Goal: Navigation & Orientation: Find specific page/section

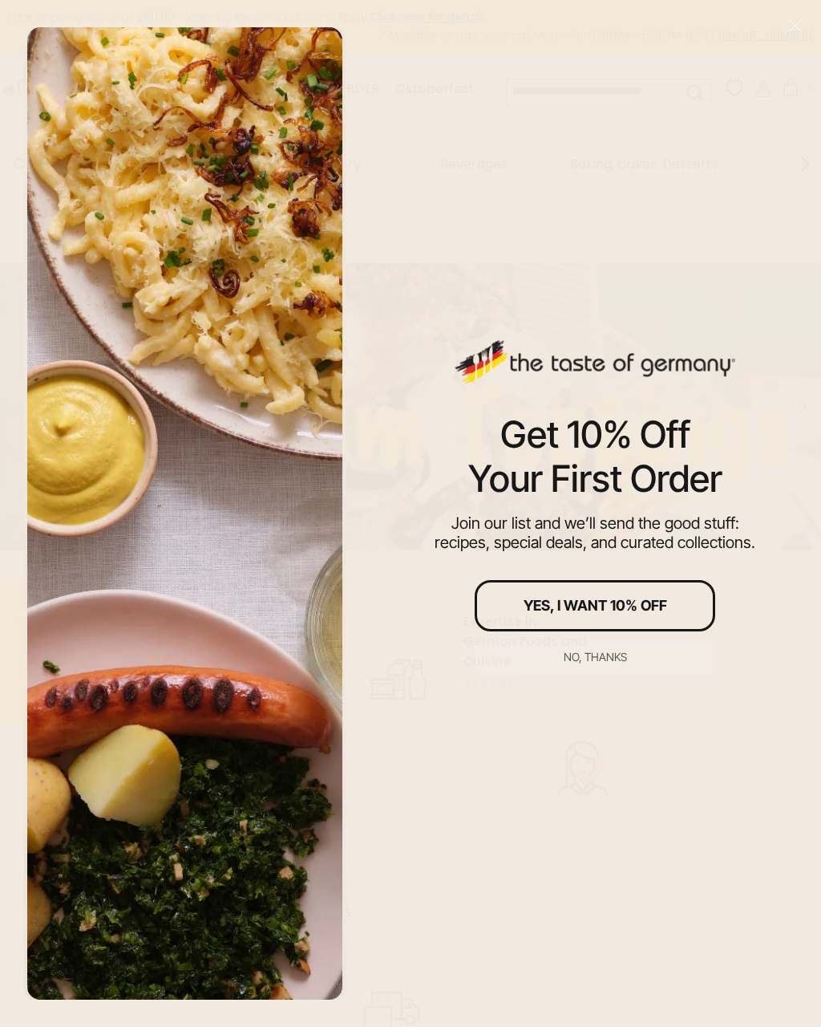
click at [793, 36] on button "Close" at bounding box center [796, 25] width 22 height 22
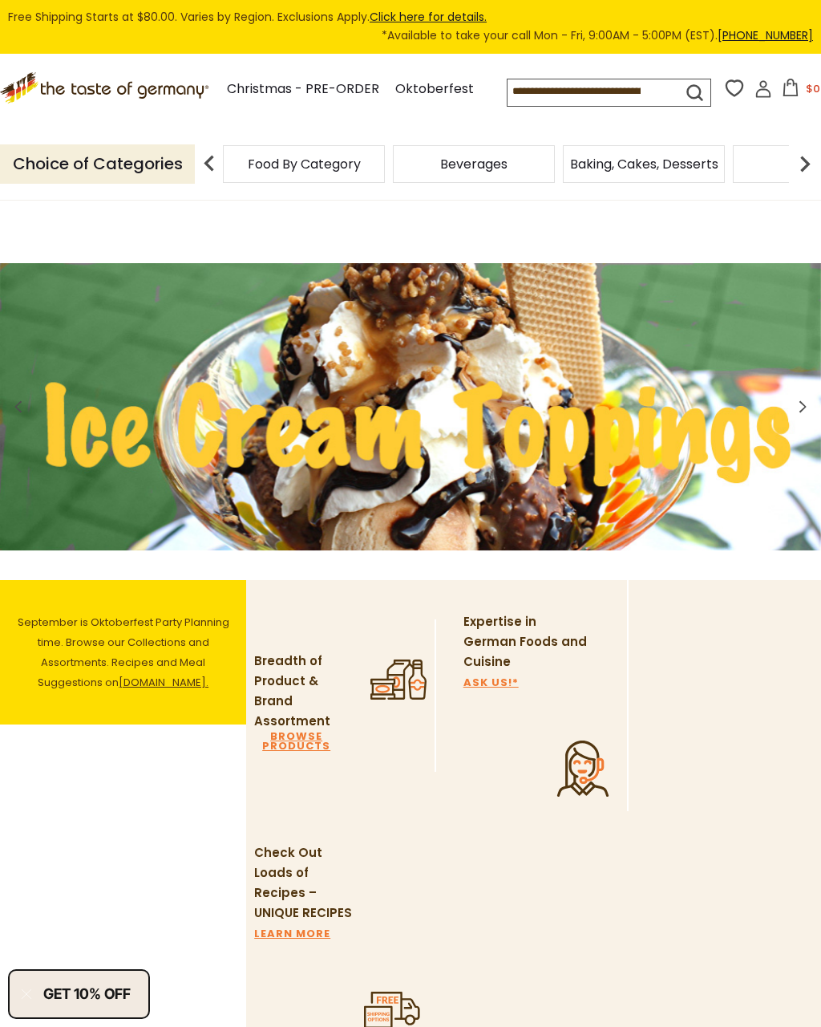
click at [755, 98] on icon at bounding box center [764, 89] width 18 height 18
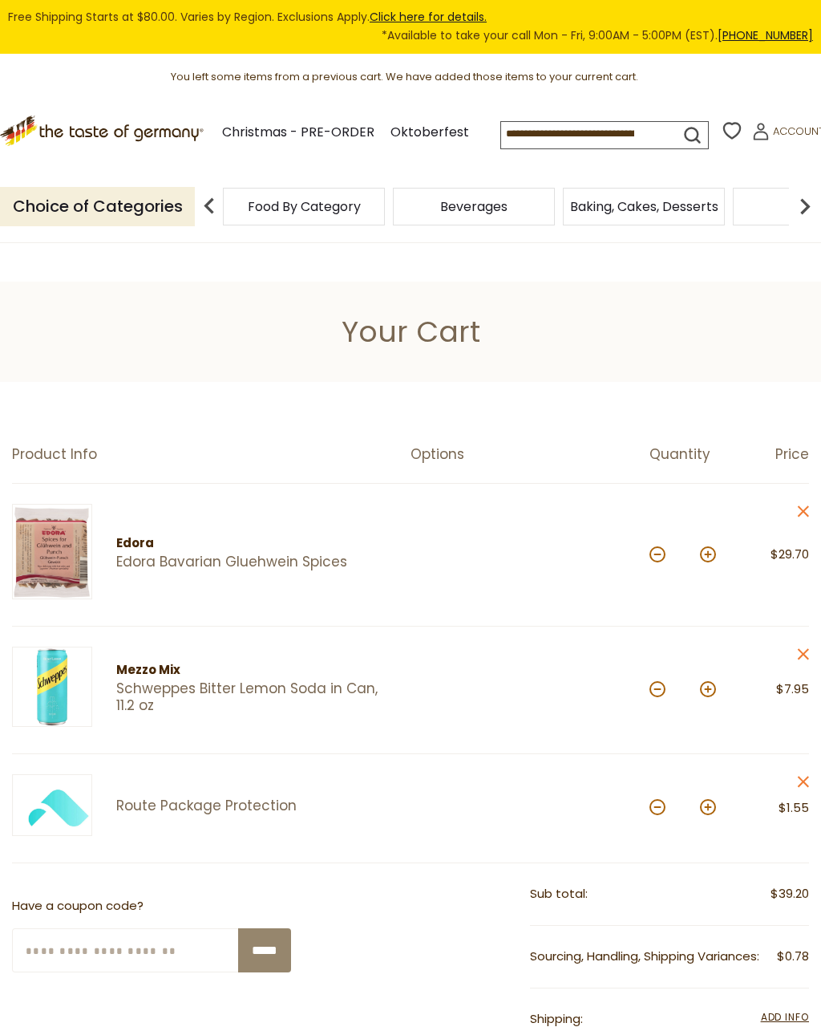
click at [138, 147] on icon ".st0{fill:#EDD300;} .st1{fill:#D33E21;}" at bounding box center [103, 131] width 207 height 31
